Goal: Communication & Community: Answer question/provide support

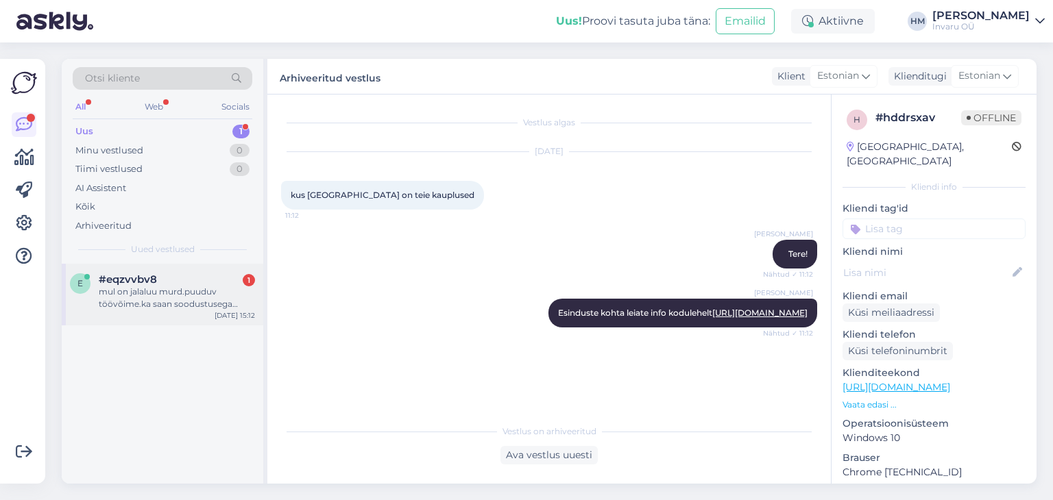
click at [149, 287] on div "mul on jalaluu murd.puuduv töövõime.ka saan soodustusega ratastooli üürida?" at bounding box center [177, 298] width 156 height 25
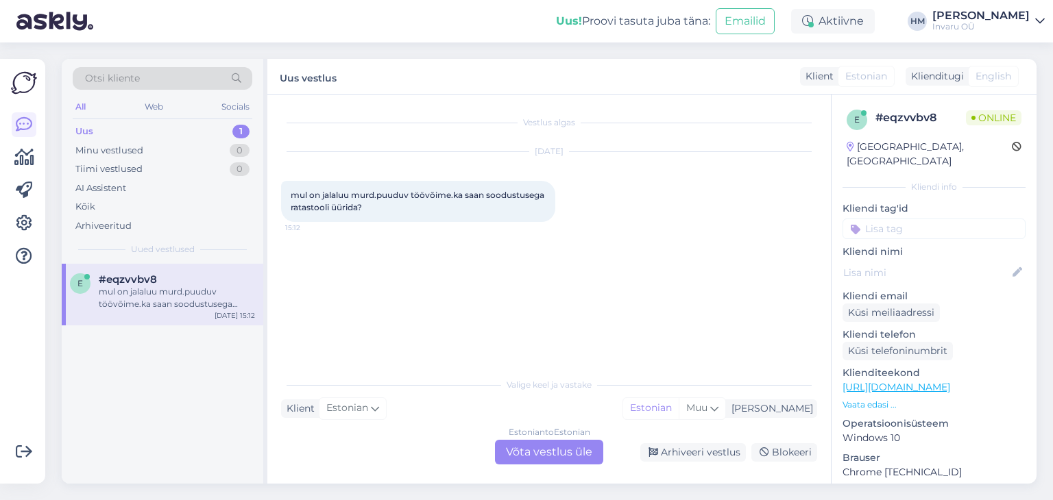
click at [555, 447] on div "Estonian to Estonian Võta vestlus üle" at bounding box center [549, 452] width 108 height 25
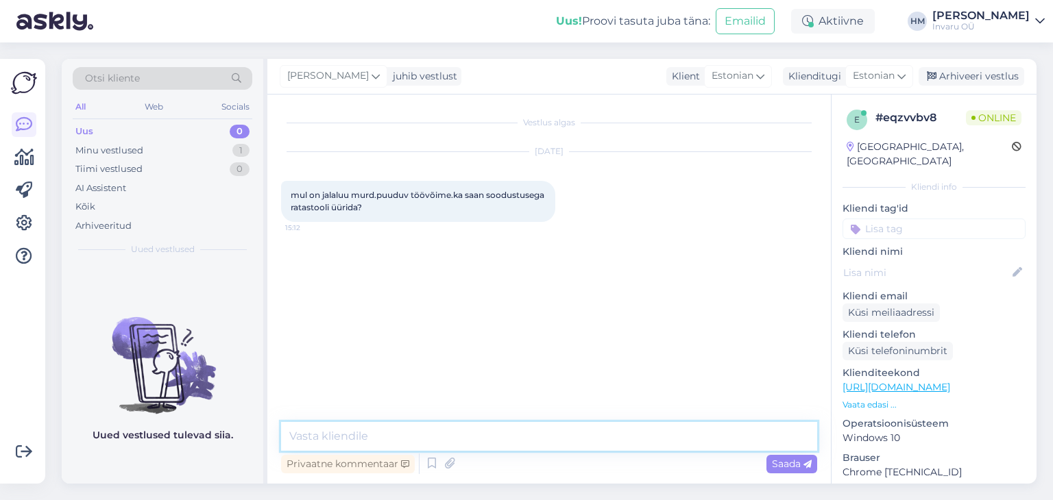
click at [401, 438] on textarea at bounding box center [549, 436] width 536 height 29
type textarea "Tere"
type textarea "T"
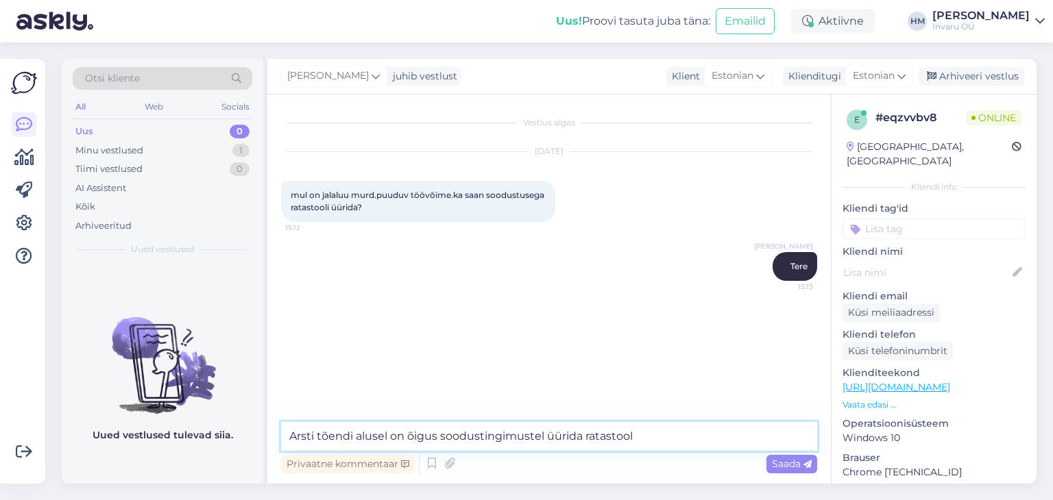
type textarea "Arsti tõendi alusel on õigus soodustingimustel üürida ratastooli"
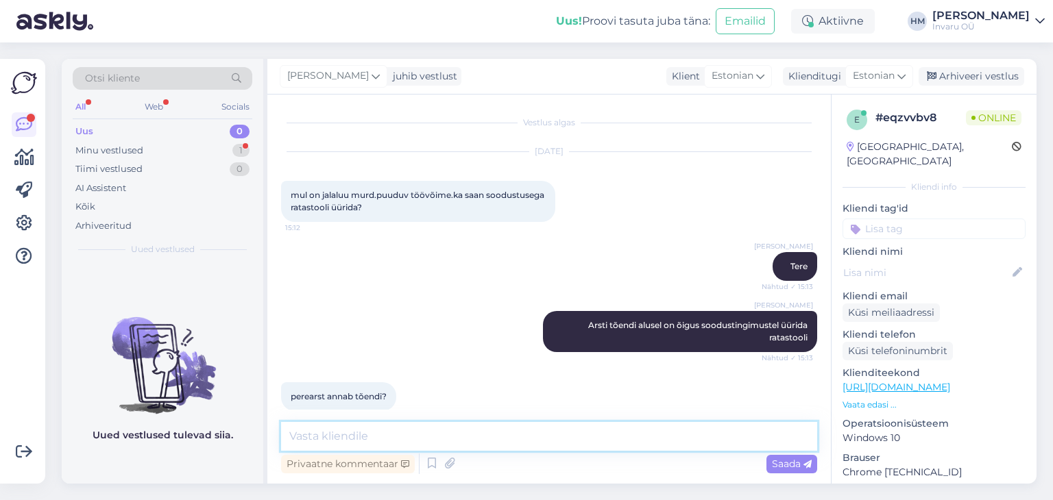
scroll to position [16, 0]
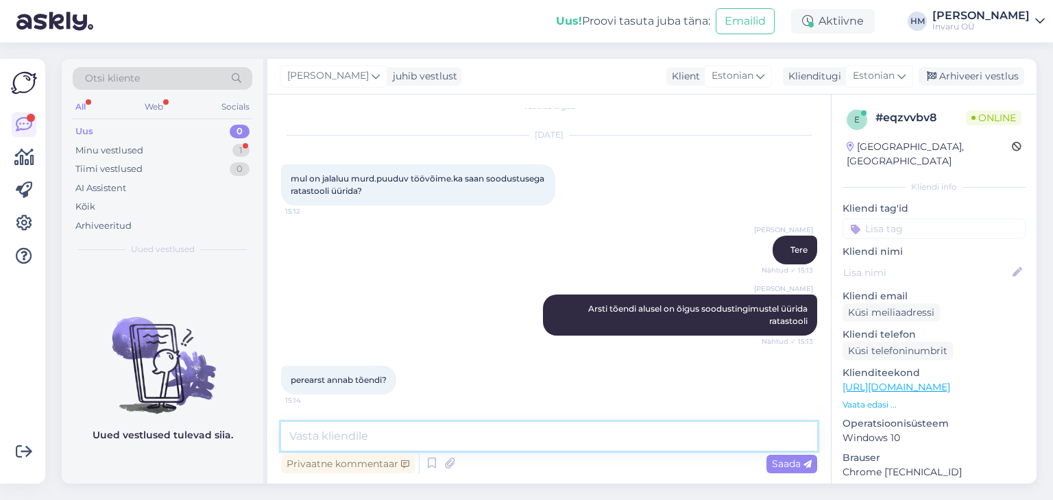
click at [365, 434] on textarea at bounding box center [549, 436] width 536 height 29
drag, startPoint x: 312, startPoint y: 434, endPoint x: 332, endPoint y: 435, distance: 19.9
click at [312, 434] on textarea "pere või raviarst" at bounding box center [549, 436] width 536 height 29
type textarea "pere- või raviarst"
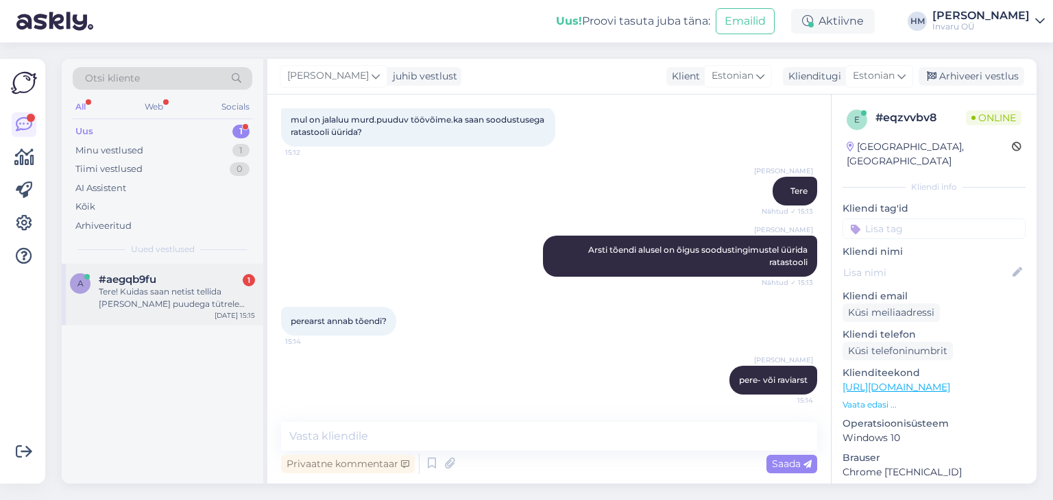
click at [173, 288] on div "Tere! Kuidas saan netist tellida [PERSON_NAME] puudega tütrele mähkmed, [PERSON…" at bounding box center [177, 298] width 156 height 25
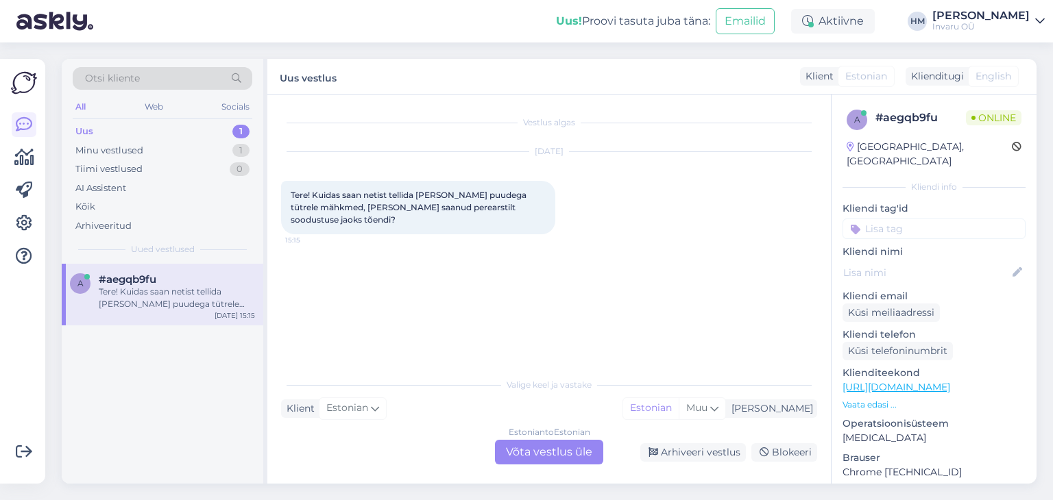
click at [554, 449] on div "Estonian to Estonian Võta vestlus üle" at bounding box center [549, 452] width 108 height 25
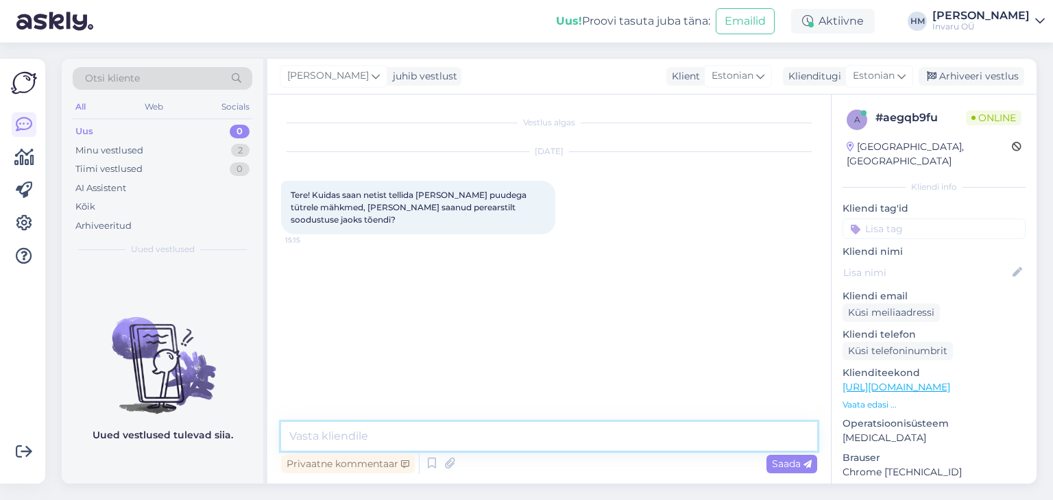
click at [403, 432] on textarea at bounding box center [549, 436] width 536 height 29
type textarea "Tere, kas tõend on meile eelnevalt esitatud?"
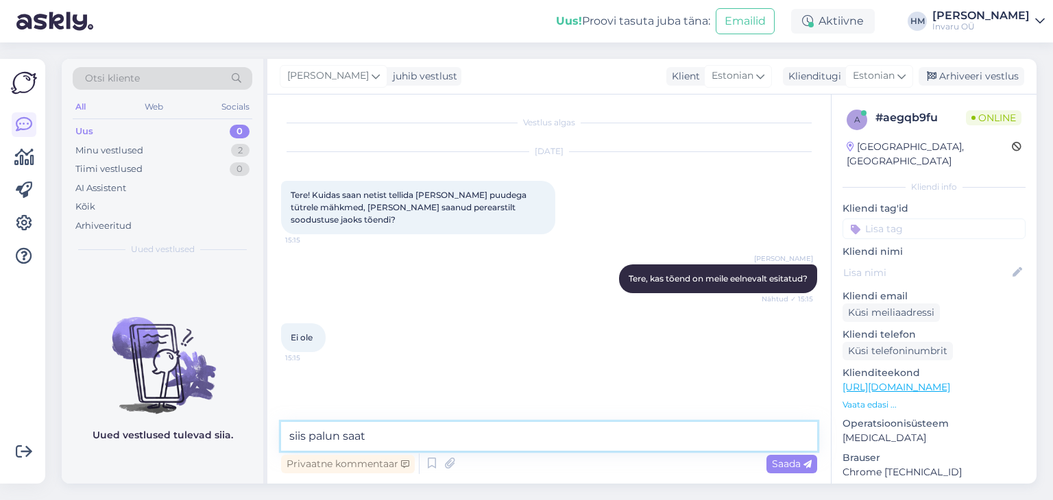
scroll to position [16, 0]
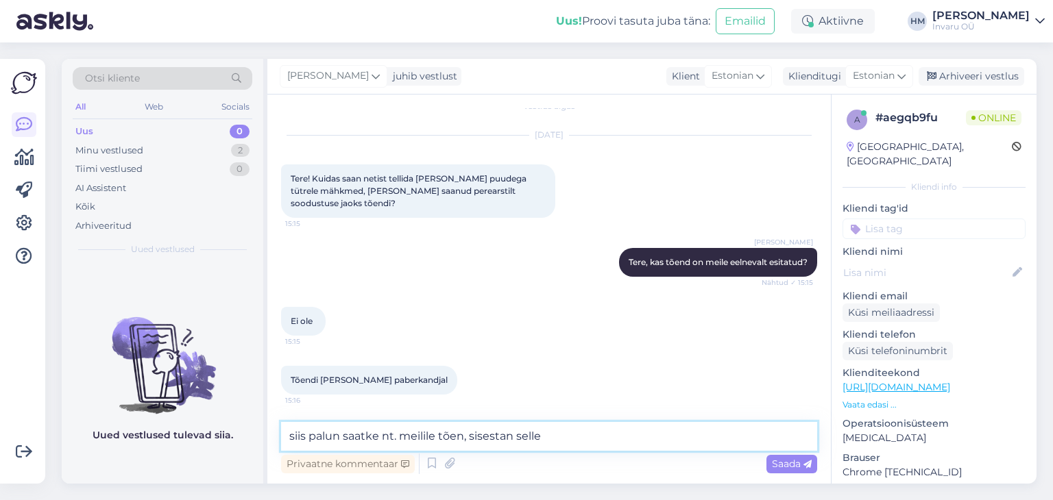
type textarea "siis palun saatke nt. meilile tõen, sisestan selle"
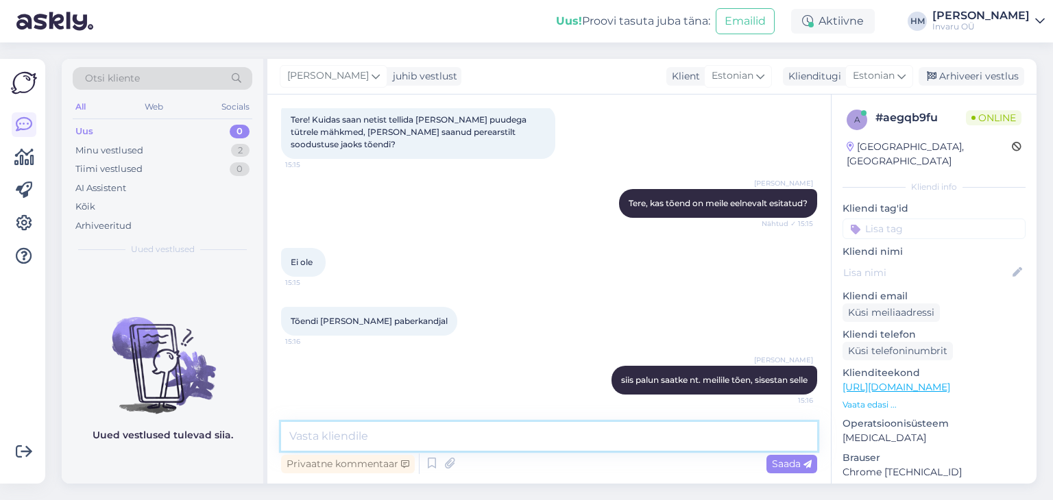
type textarea "s"
type textarea "siis tuleb Teie"
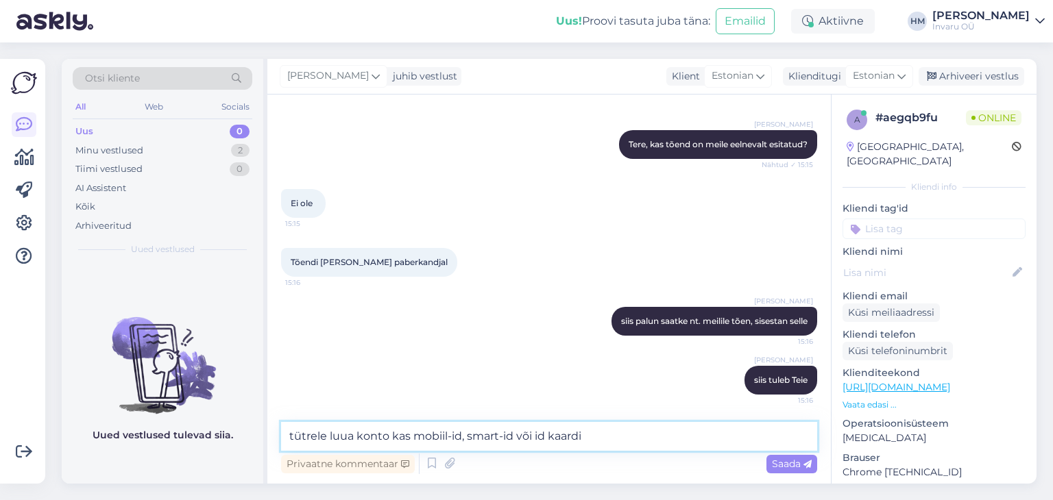
type textarea "tütrele luua konto kas mobiil-id, smart-id või id kaardiu"
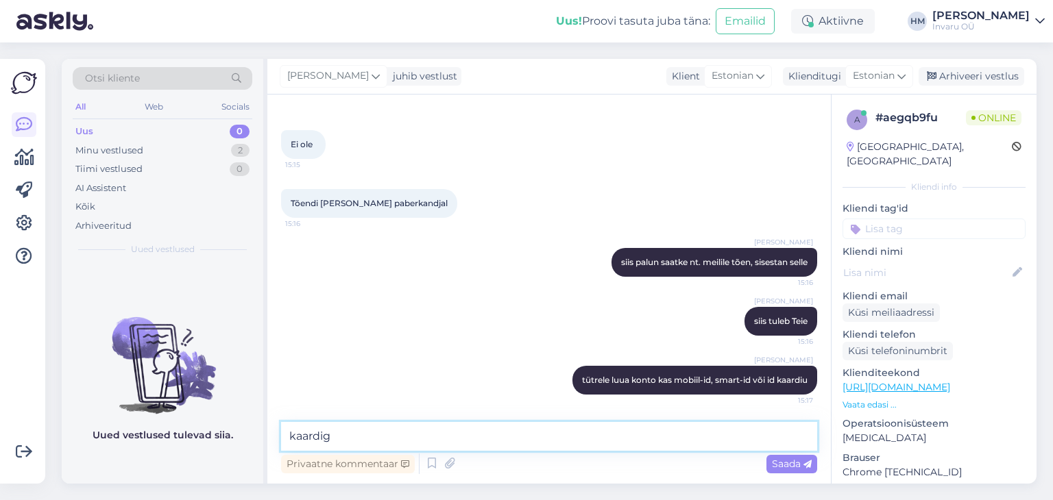
type textarea "kaardiga"
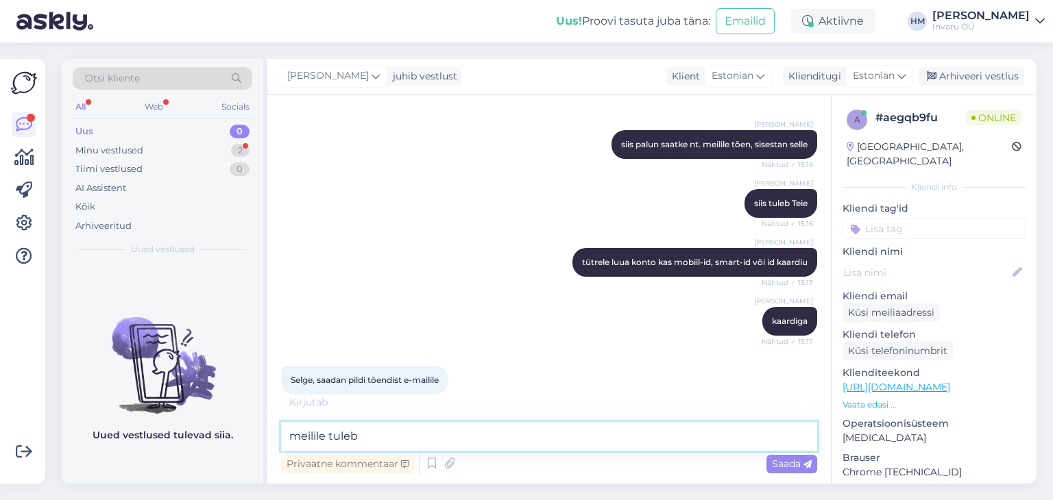
scroll to position [326, 0]
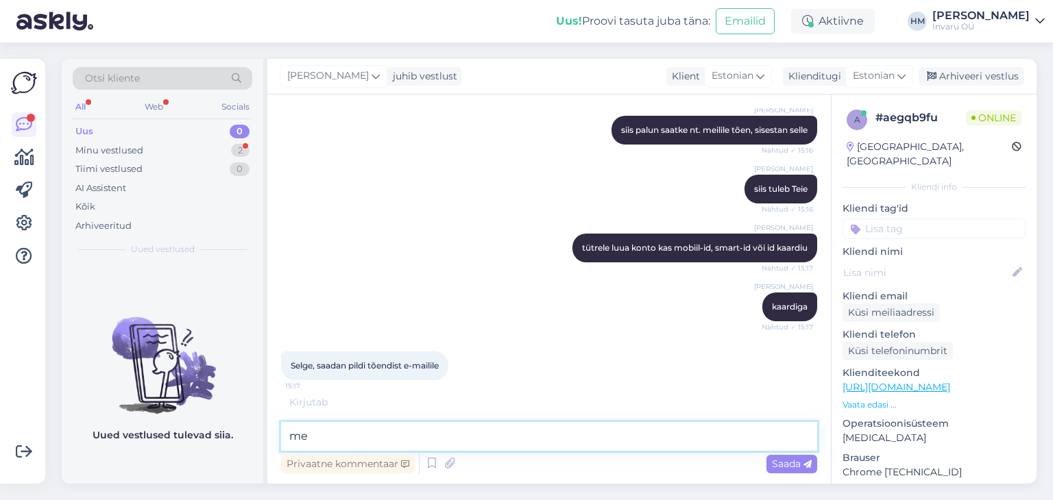
type textarea "m"
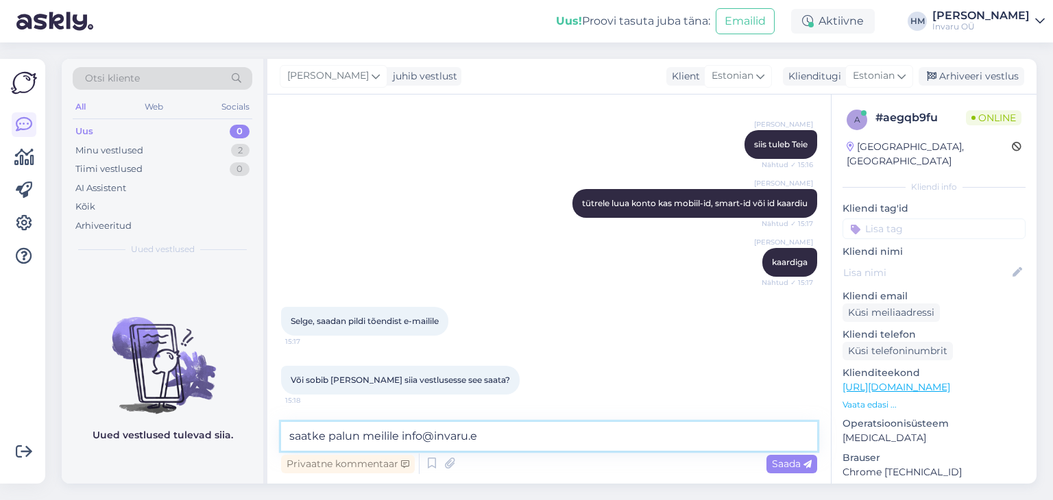
type textarea "saatke palun meilile [EMAIL_ADDRESS][DOMAIN_NAME]"
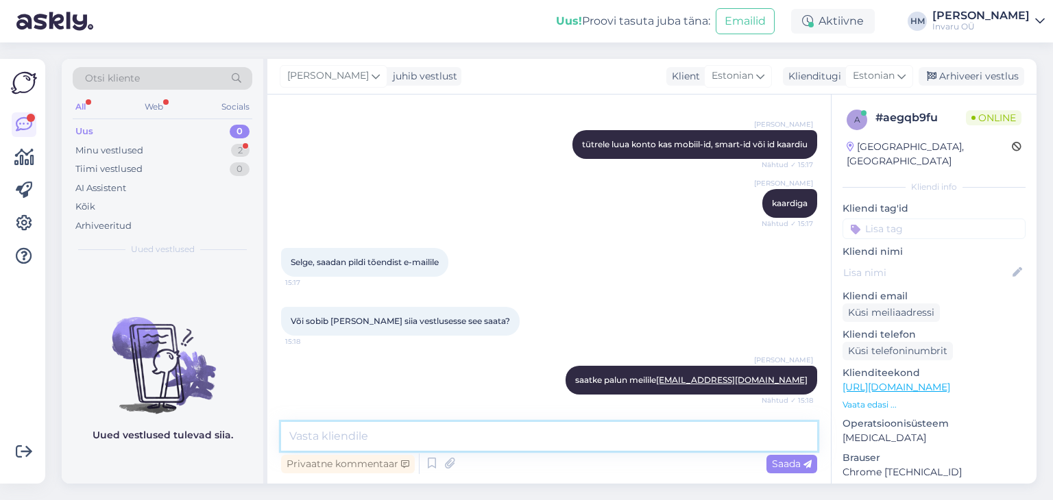
scroll to position [488, 0]
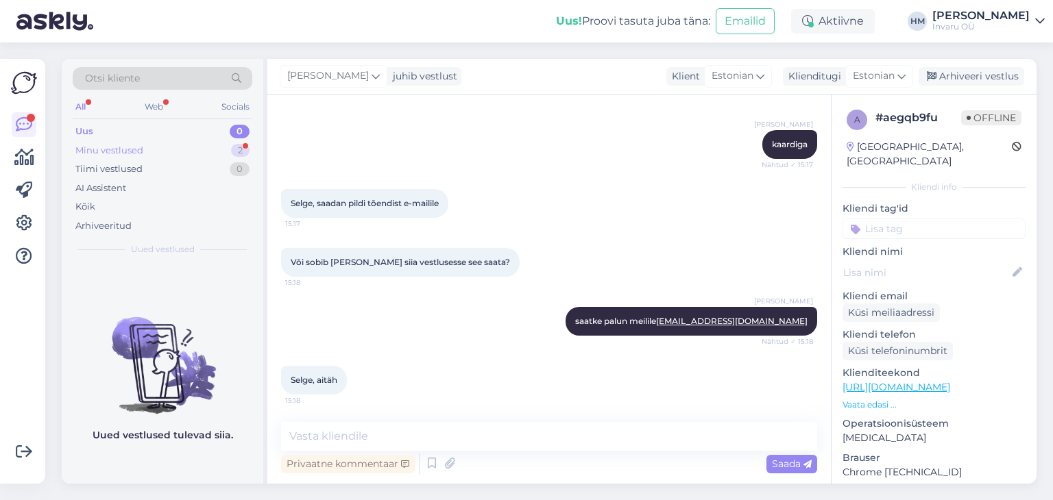
click at [123, 147] on div "Minu vestlused" at bounding box center [109, 151] width 68 height 14
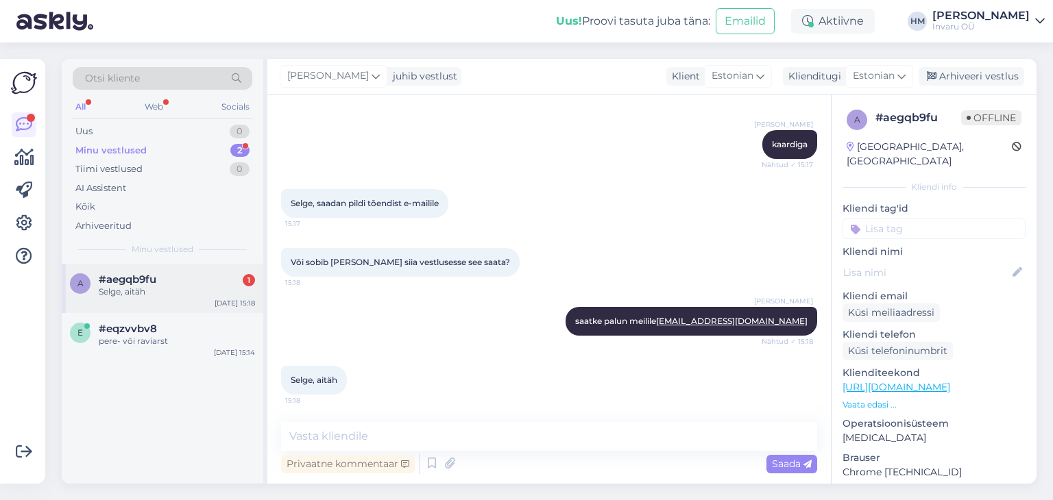
click at [146, 282] on span "#aegqb9fu" at bounding box center [128, 279] width 58 height 12
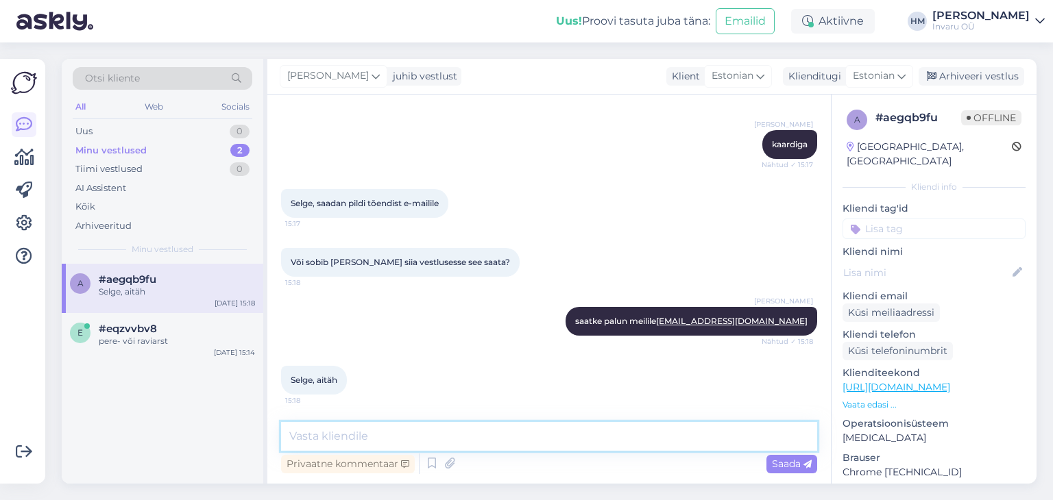
click at [459, 436] on textarea at bounding box center [549, 436] width 536 height 29
type textarea "Palun."
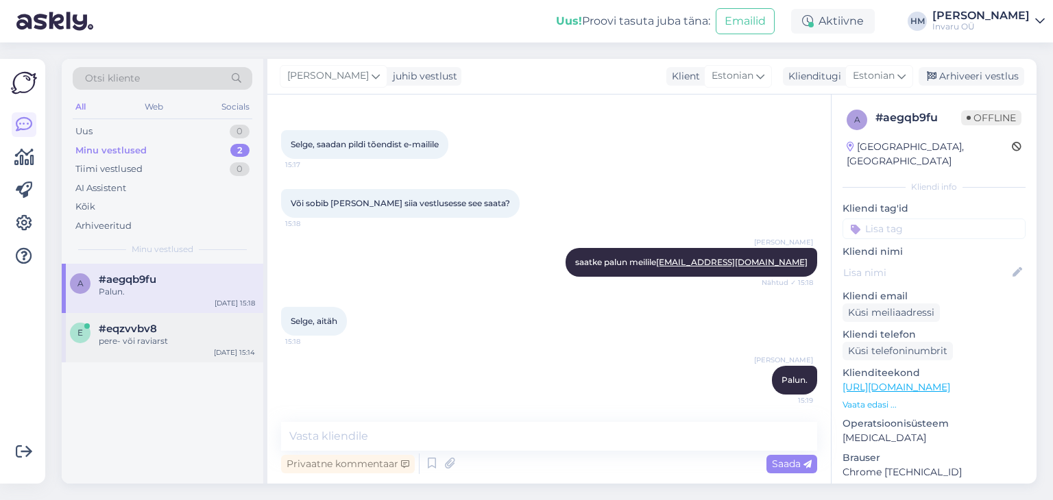
click at [167, 328] on div "#eqzvvbv8" at bounding box center [177, 329] width 156 height 12
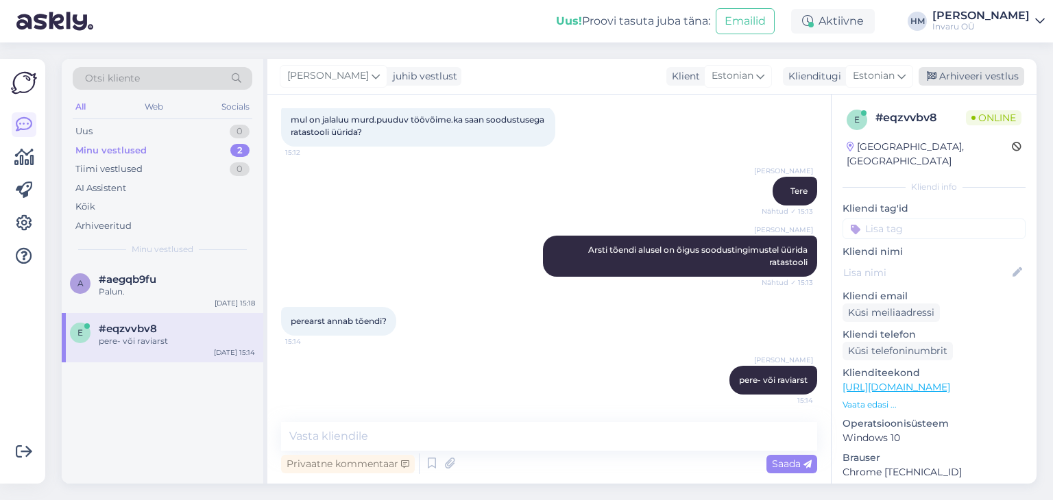
click at [996, 75] on div "Arhiveeri vestlus" at bounding box center [971, 76] width 106 height 19
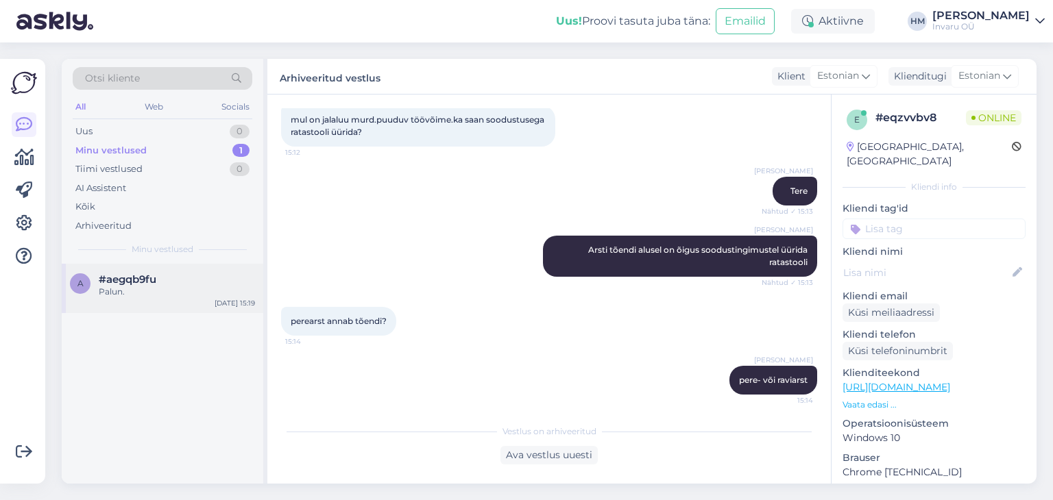
click at [121, 290] on div "Palun." at bounding box center [177, 292] width 156 height 12
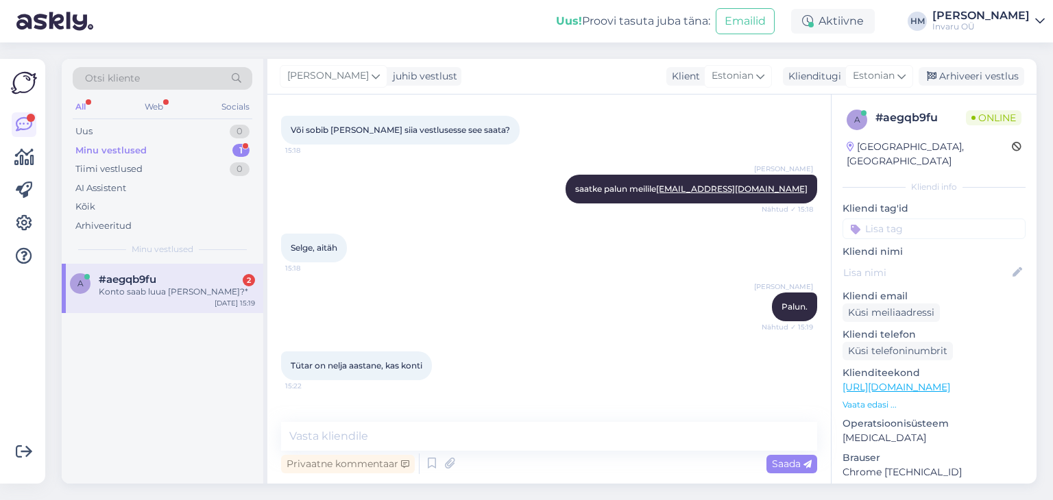
scroll to position [665, 0]
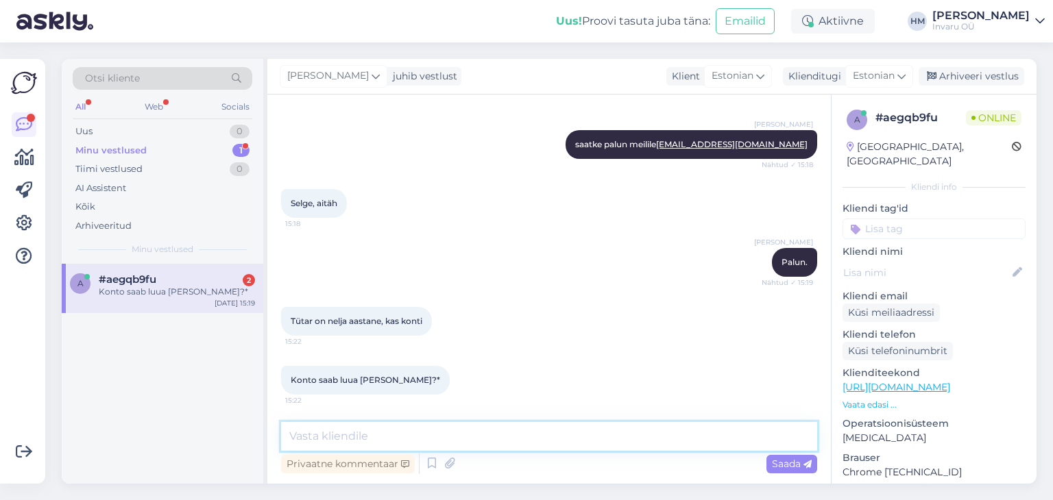
click at [384, 434] on textarea at bounding box center [549, 436] width 536 height 29
type textarea "e"
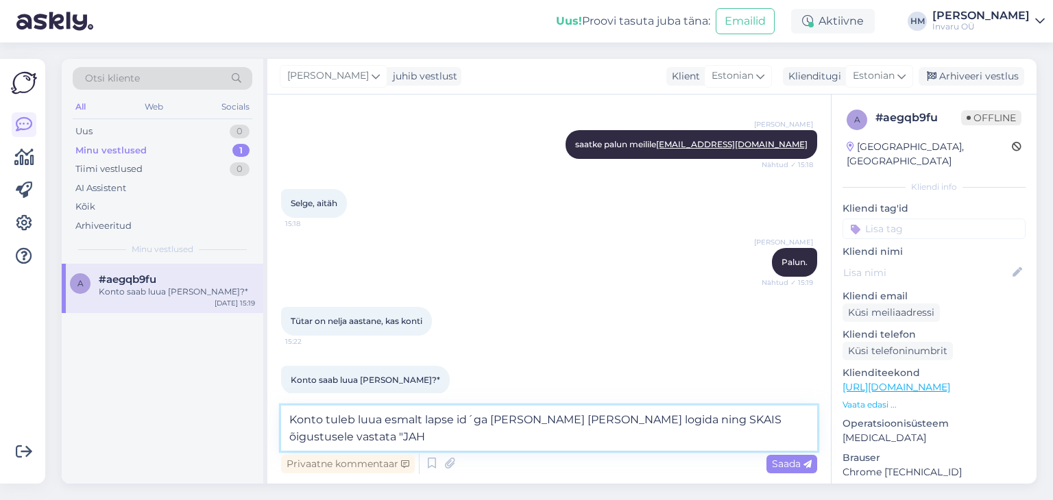
type textarea "Konto tuleb luua esmalt lapse id´ga [PERSON_NAME] [PERSON_NAME] logida ning SKA…"
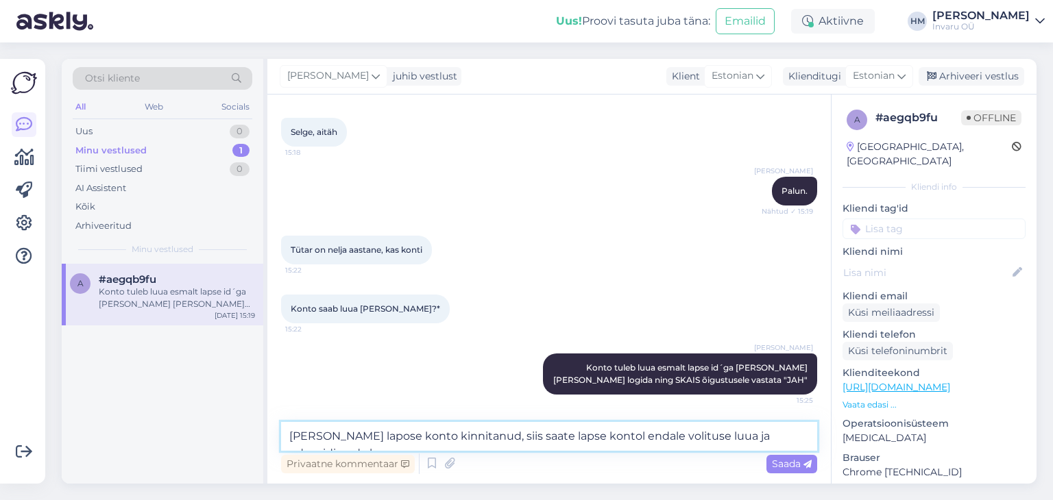
scroll to position [752, 0]
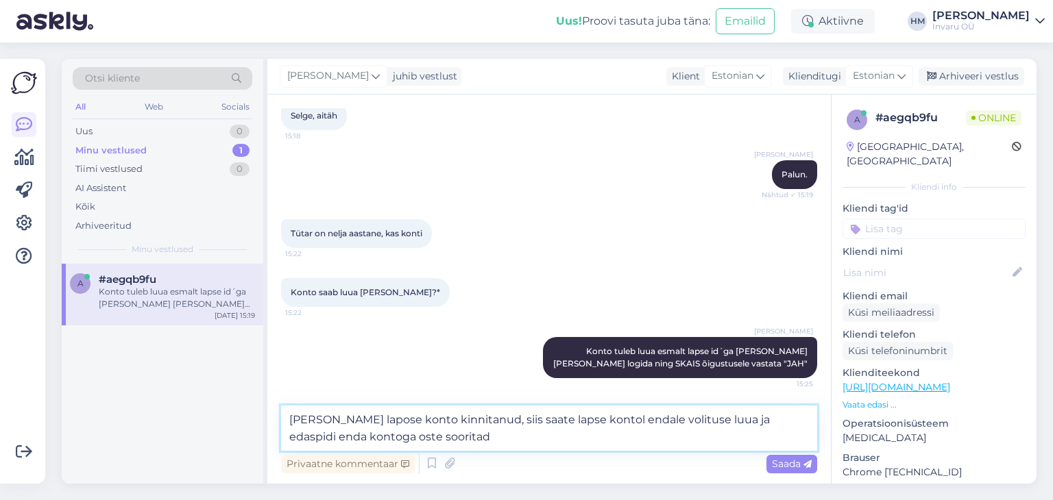
type textarea "[PERSON_NAME] lapose konto kinnitanud, siis saate lapse kontol endale volituse …"
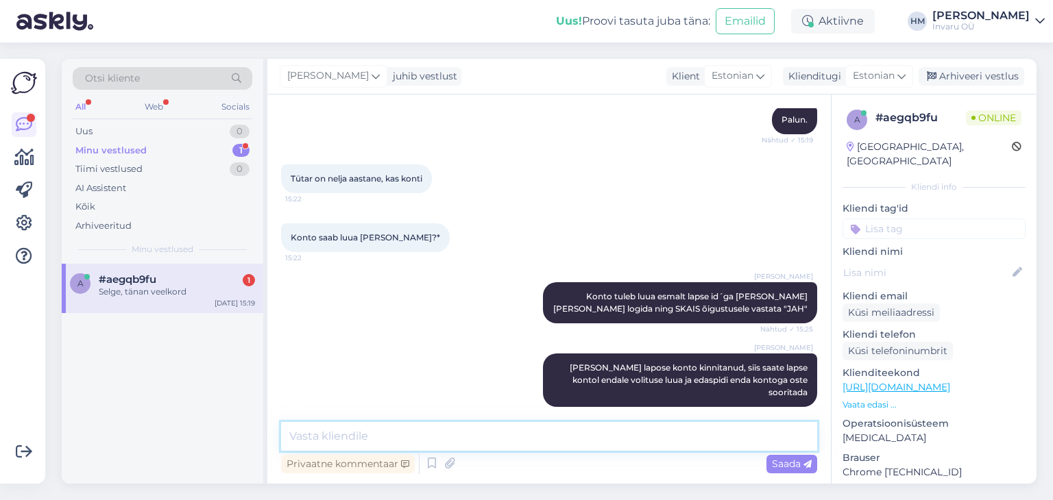
scroll to position [866, 0]
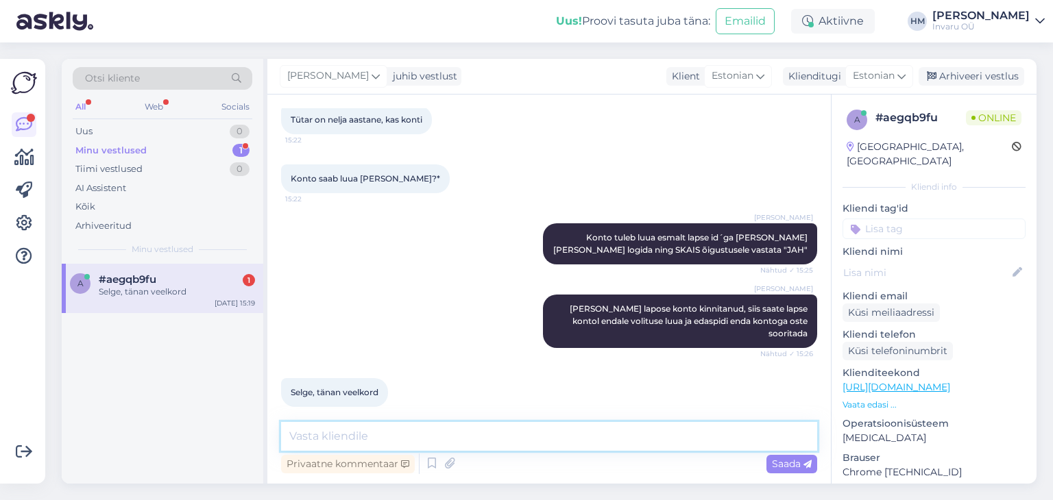
drag, startPoint x: 305, startPoint y: 434, endPoint x: 315, endPoint y: 434, distance: 9.6
click at [315, 434] on textarea at bounding box center [549, 436] width 536 height 29
paste textarea "[URL][DOMAIN_NAME][PERSON_NAME]"
type textarea "väike juhend on siin [URL][DOMAIN_NAME][PERSON_NAME]"
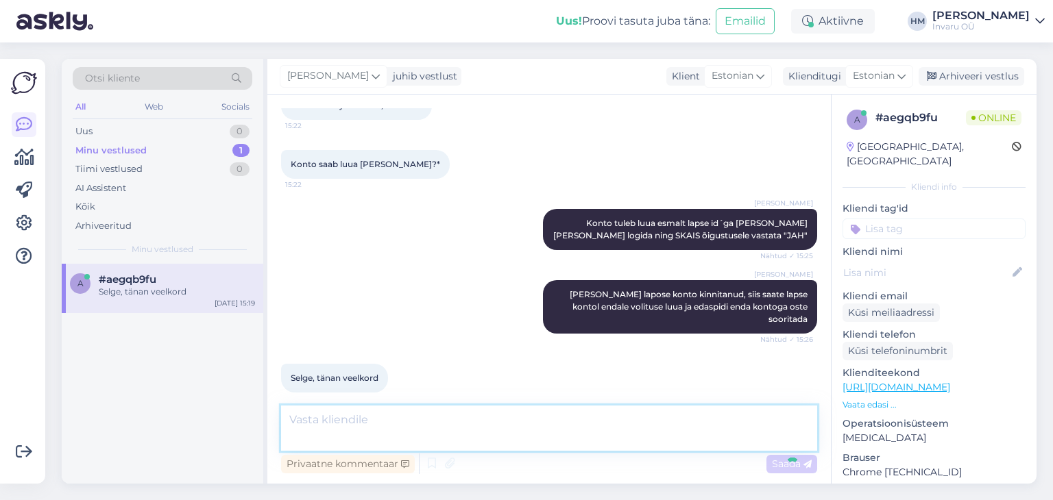
scroll to position [950, 0]
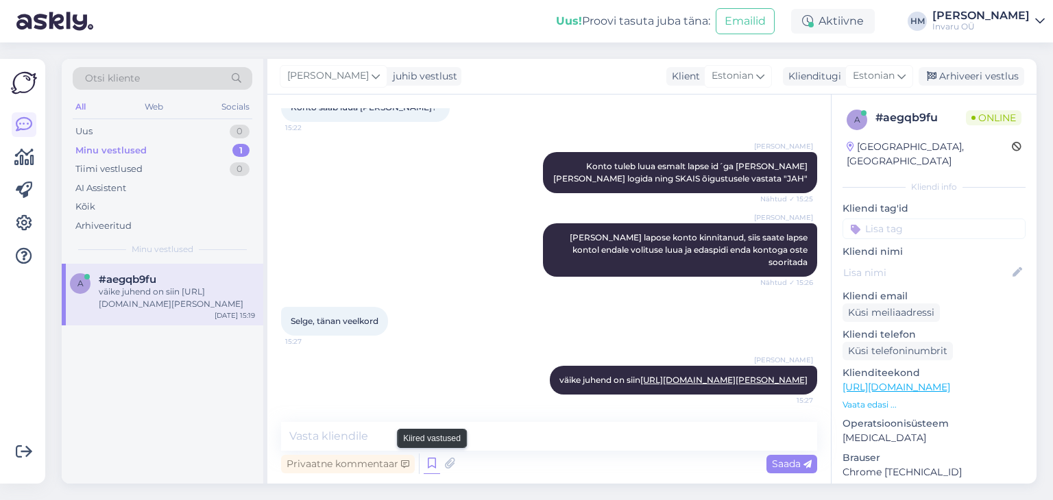
click at [432, 461] on icon at bounding box center [431, 464] width 16 height 21
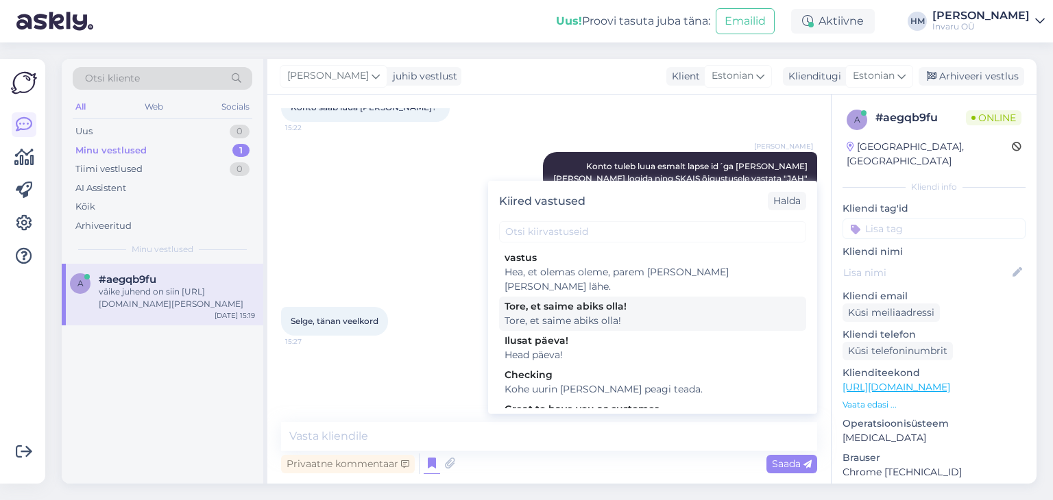
click at [541, 299] on div "Tore, et saime abiks olla!" at bounding box center [652, 306] width 296 height 14
type textarea "Tore, et saime abiks olla!"
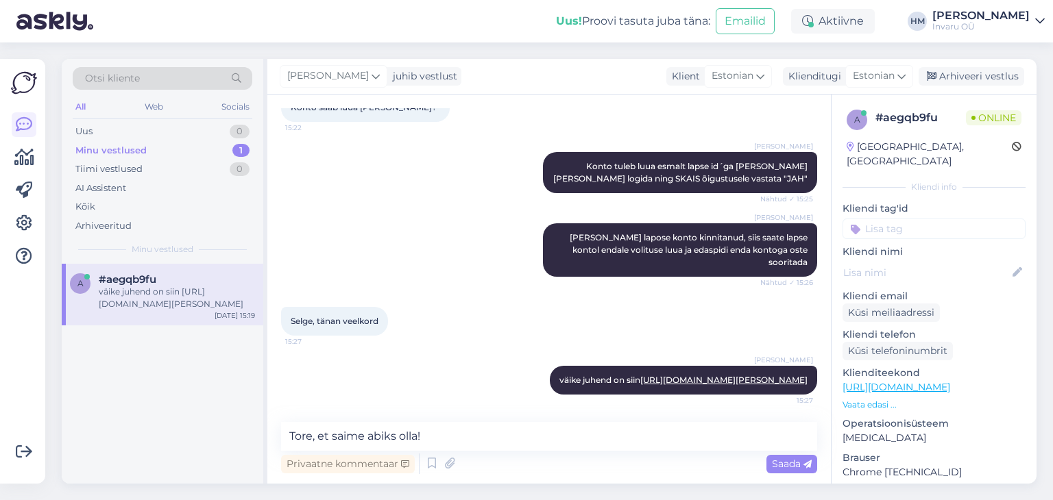
click at [787, 458] on span "Saada" at bounding box center [792, 464] width 40 height 12
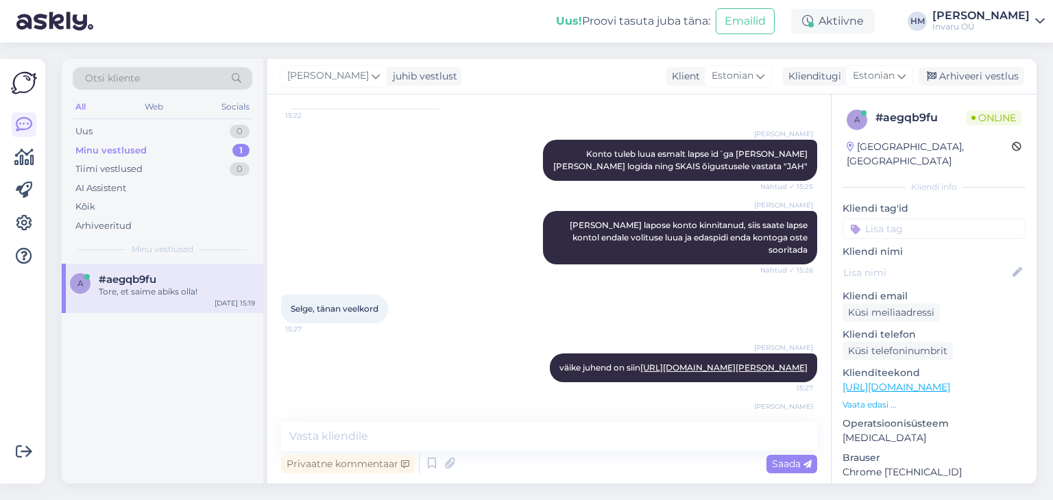
scroll to position [1009, 0]
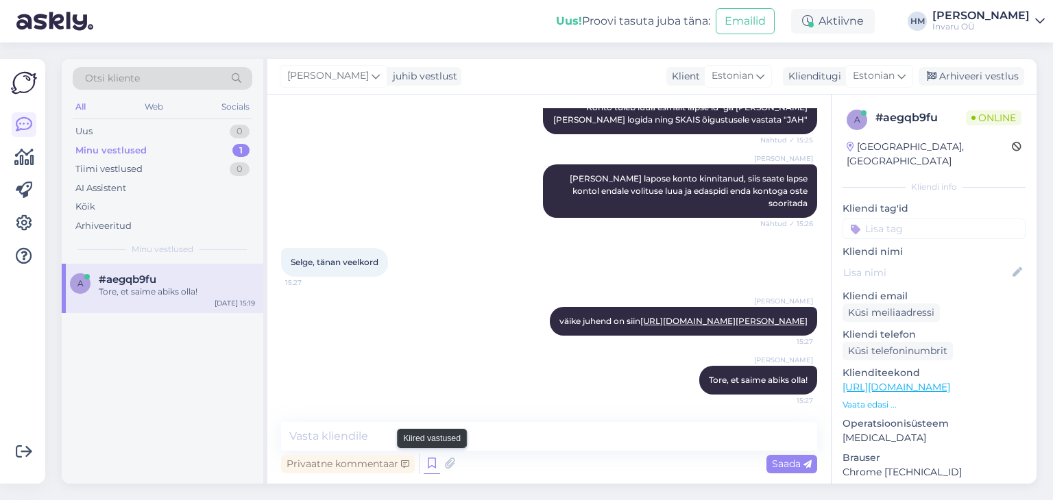
click at [430, 460] on icon at bounding box center [431, 464] width 16 height 21
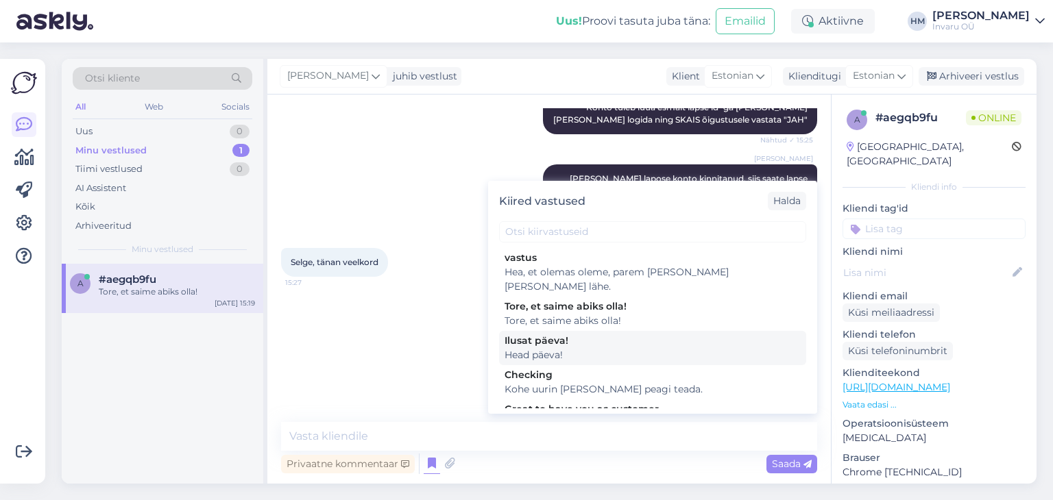
click at [537, 334] on div "Ilusat päeva!" at bounding box center [652, 341] width 296 height 14
type textarea "Head päeva!"
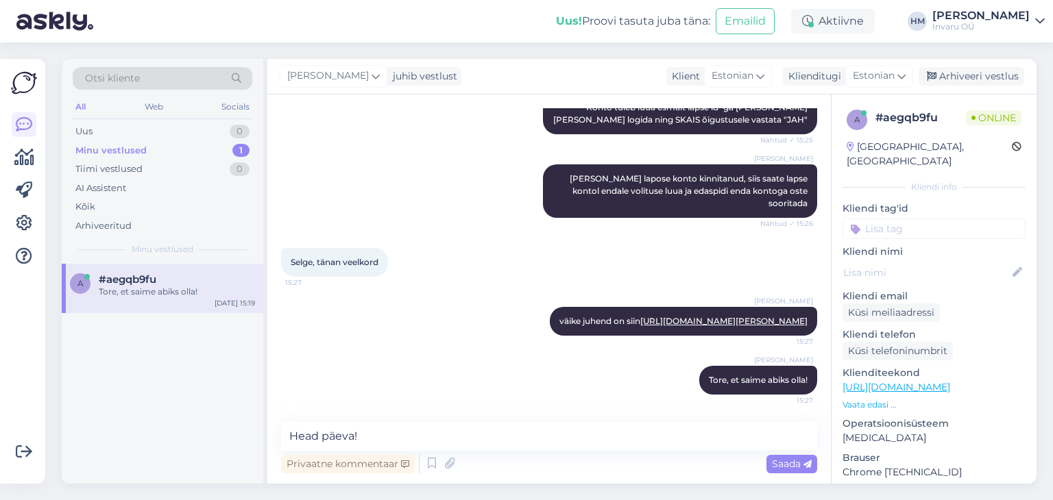
click at [792, 458] on span "Saada" at bounding box center [792, 464] width 40 height 12
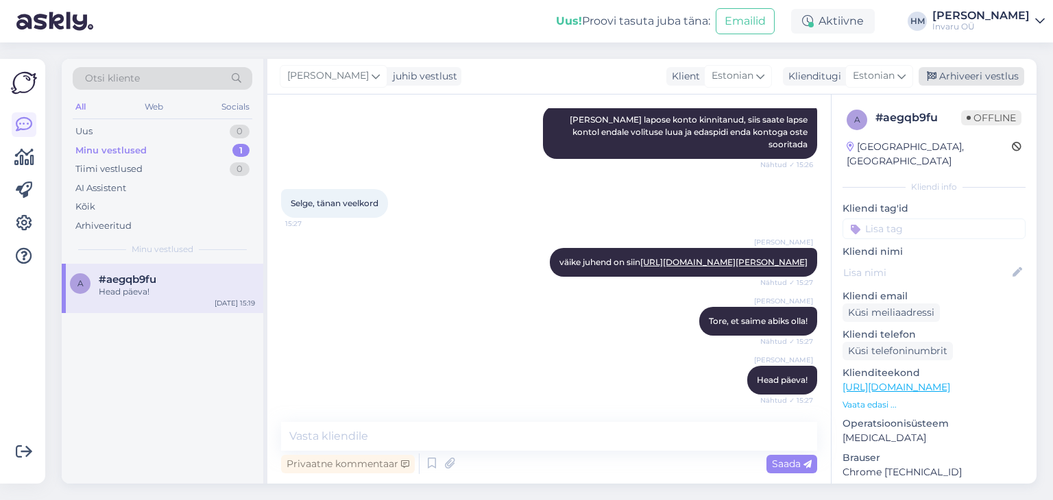
click at [964, 75] on div "Arhiveeri vestlus" at bounding box center [971, 76] width 106 height 19
